Goal: Task Accomplishment & Management: Complete application form

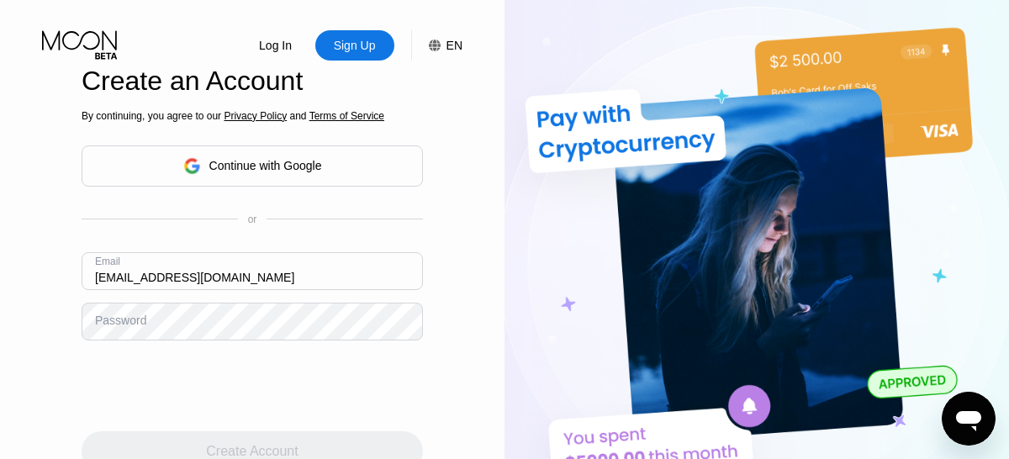
type input "[EMAIL_ADDRESS][DOMAIN_NAME]"
click at [252, 443] on div "Create Account" at bounding box center [252, 451] width 92 height 17
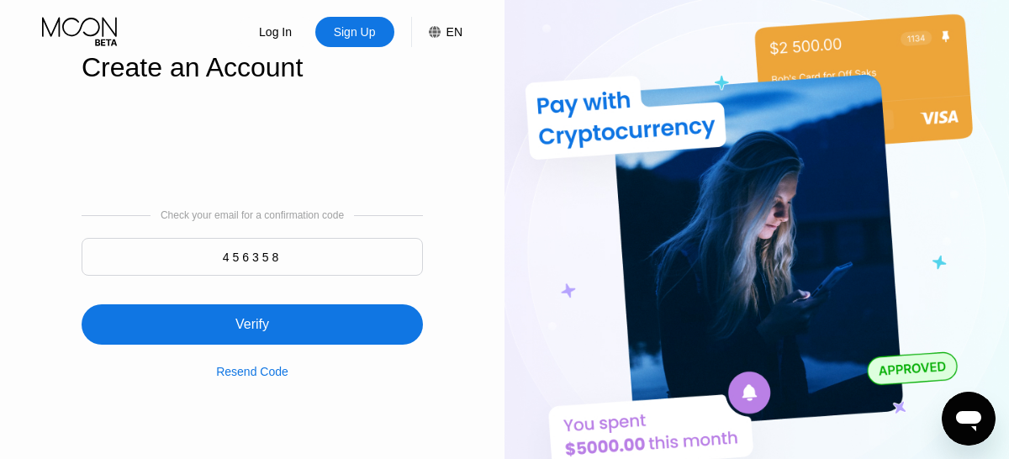
type input "456358"
click at [252, 315] on div "Verify" at bounding box center [252, 324] width 341 height 40
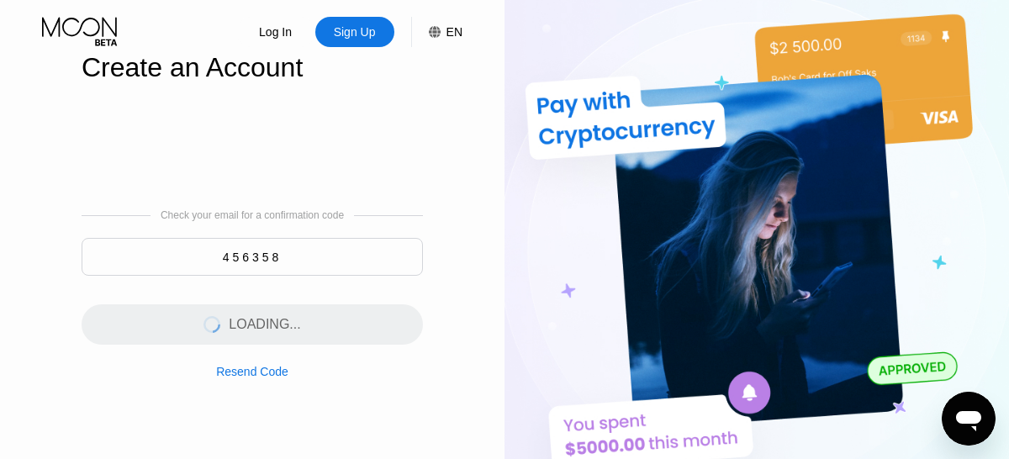
scroll to position [0, 0]
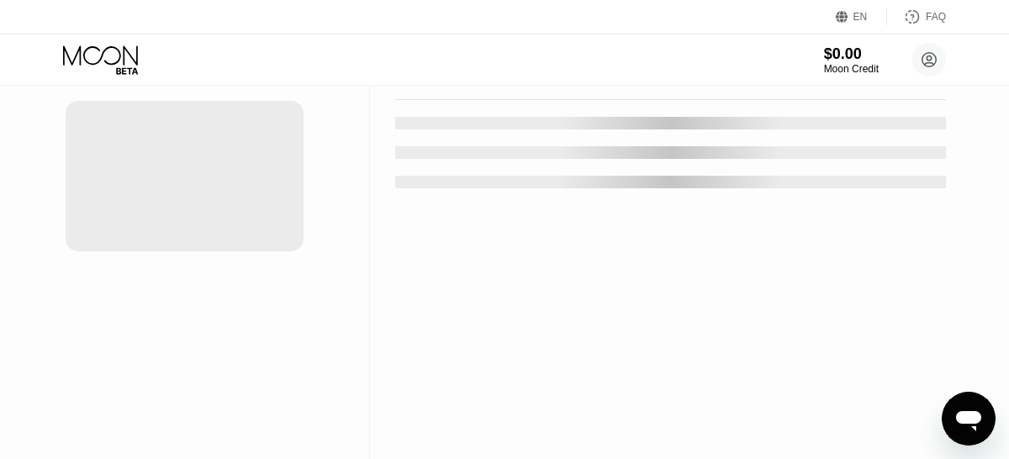
click at [254, 41] on div "New Card" at bounding box center [262, 34] width 52 height 14
